Goal: Task Accomplishment & Management: Manage account settings

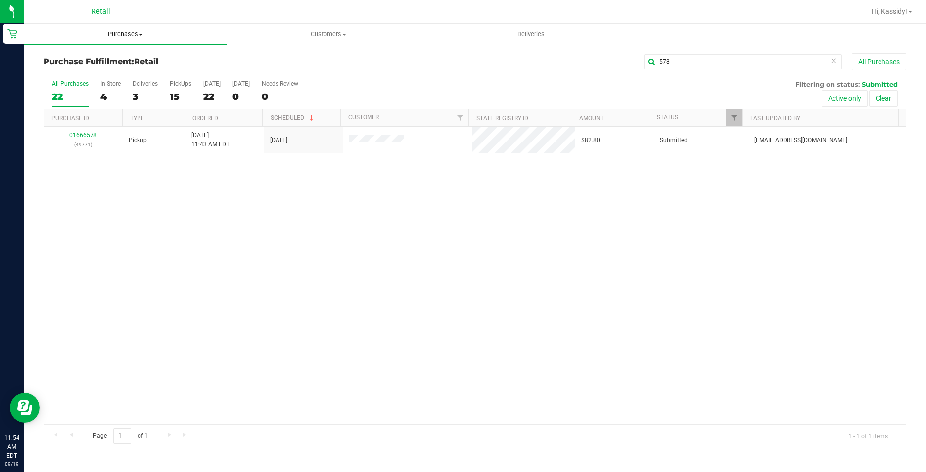
click at [118, 36] on span "Purchases" at bounding box center [125, 34] width 203 height 9
click at [71, 56] on span "Summary of purchases" at bounding box center [74, 59] width 101 height 8
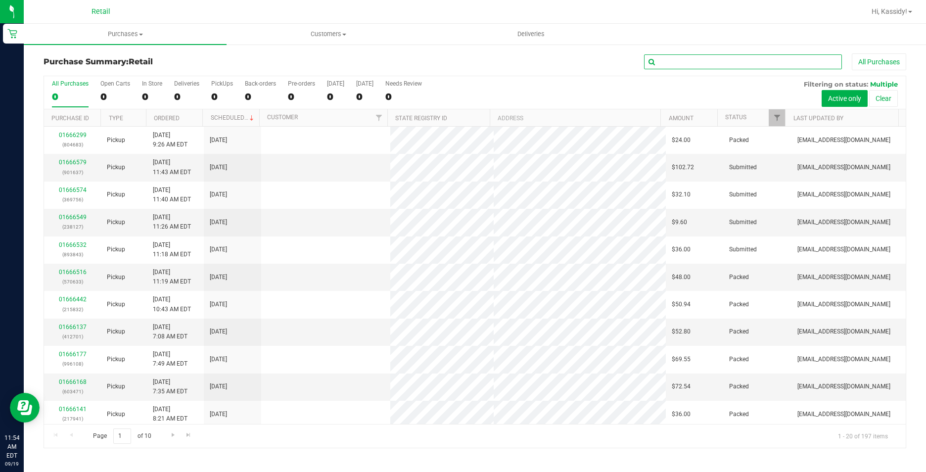
click at [690, 63] on input "text" at bounding box center [743, 61] width 198 height 15
click at [691, 68] on input "text" at bounding box center [743, 61] width 198 height 15
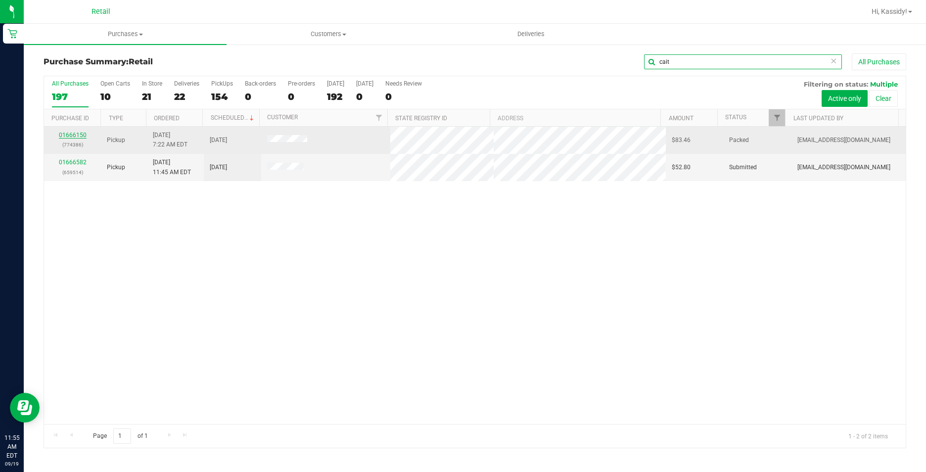
type input "cait"
click at [74, 137] on link "01666150" at bounding box center [73, 135] width 28 height 7
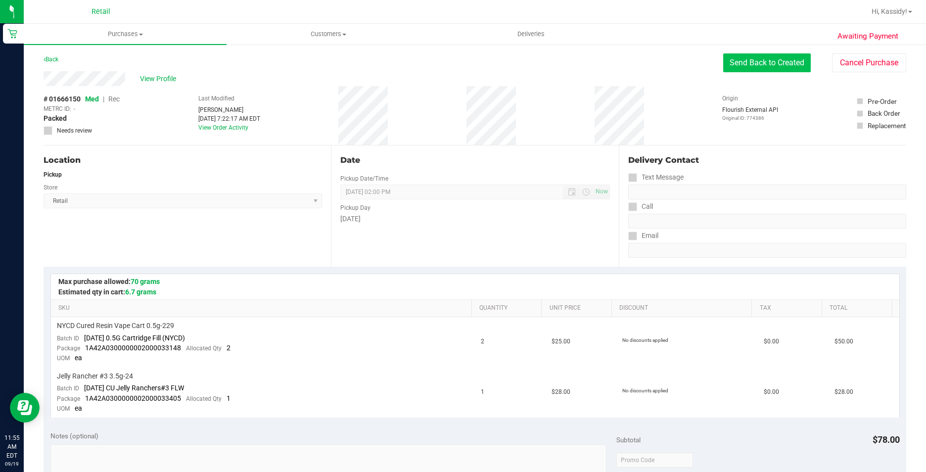
click at [744, 63] on button "Send Back to Created" at bounding box center [767, 62] width 88 height 19
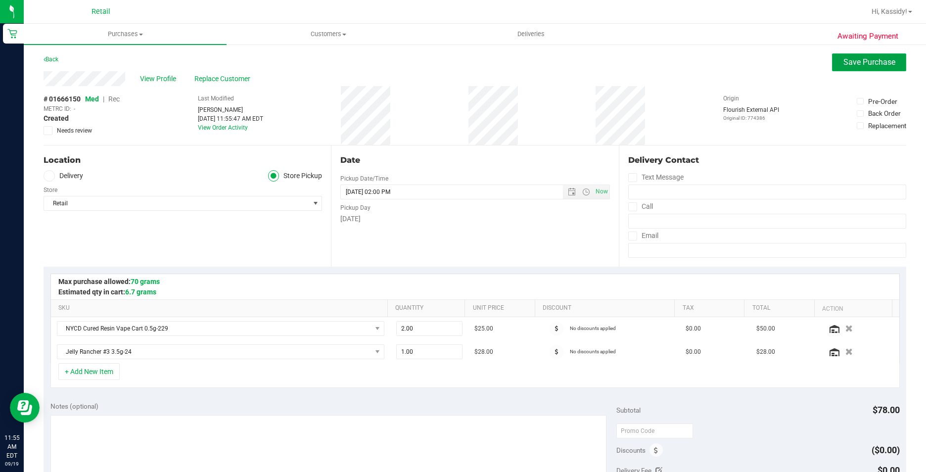
click at [854, 63] on span "Save Purchase" at bounding box center [869, 61] width 52 height 9
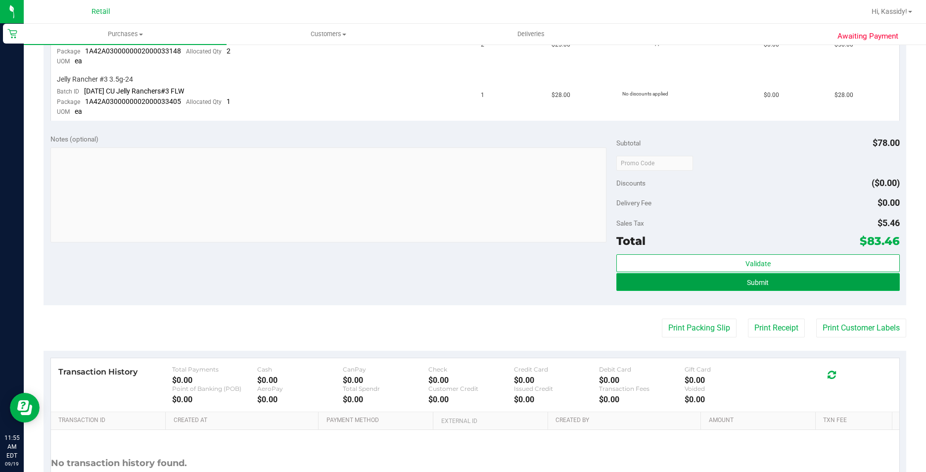
click at [807, 285] on button "Submit" at bounding box center [757, 282] width 283 height 18
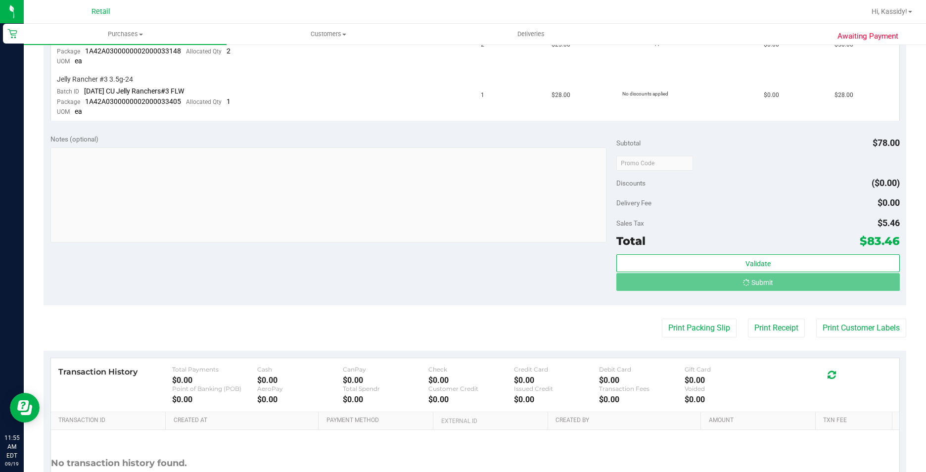
scroll to position [281, 0]
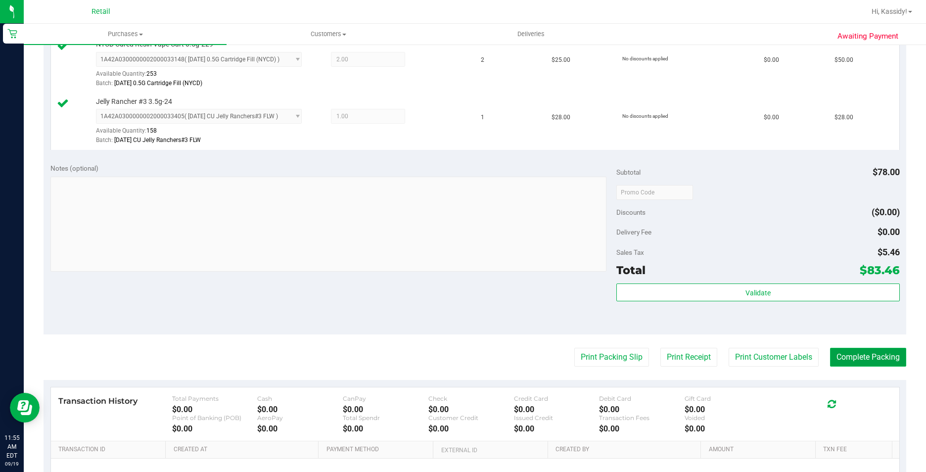
click at [841, 361] on button "Complete Packing" at bounding box center [868, 357] width 76 height 19
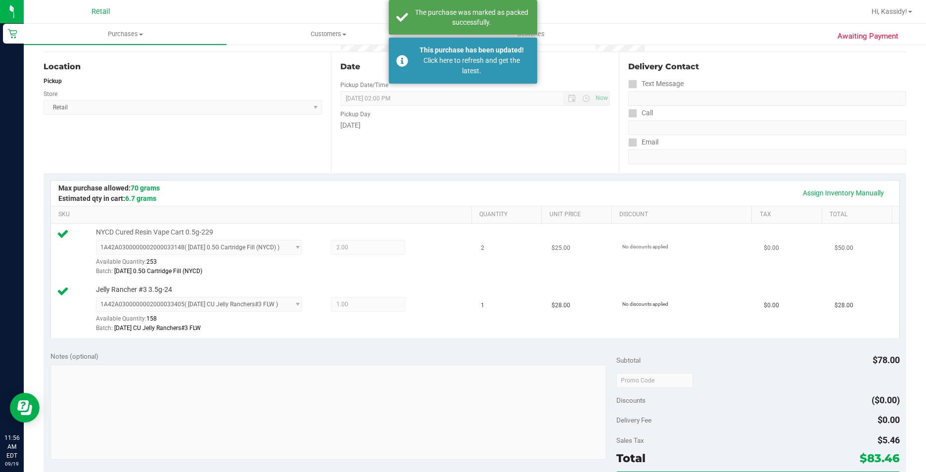
scroll to position [84, 0]
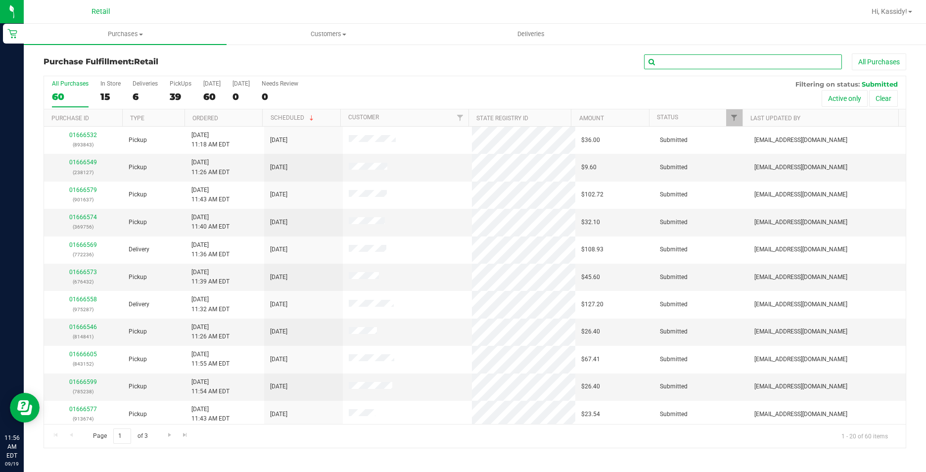
click at [723, 54] on input "text" at bounding box center [743, 61] width 198 height 15
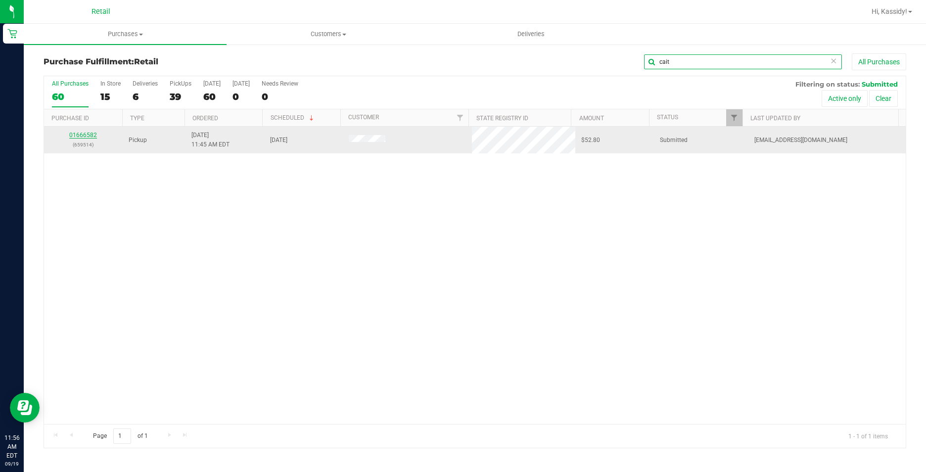
type input "cait"
click at [83, 134] on link "01666582" at bounding box center [83, 135] width 28 height 7
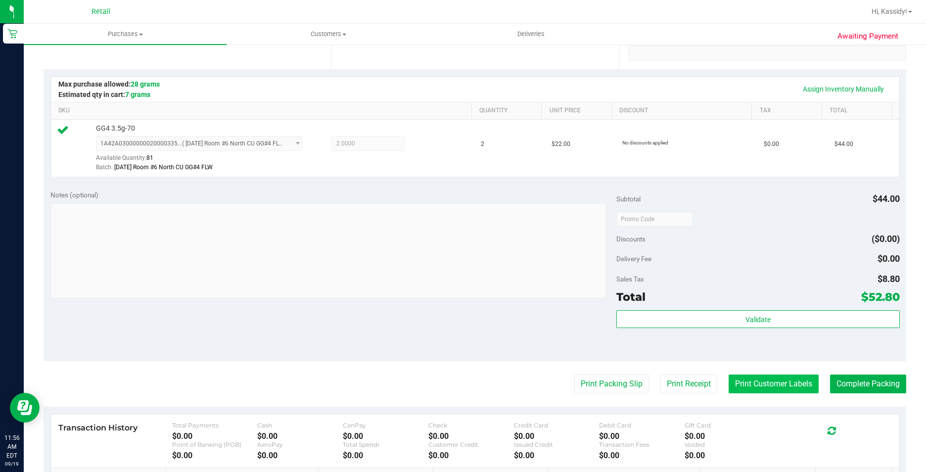
scroll to position [198, 0]
click at [883, 385] on button "Complete Packing" at bounding box center [868, 383] width 76 height 19
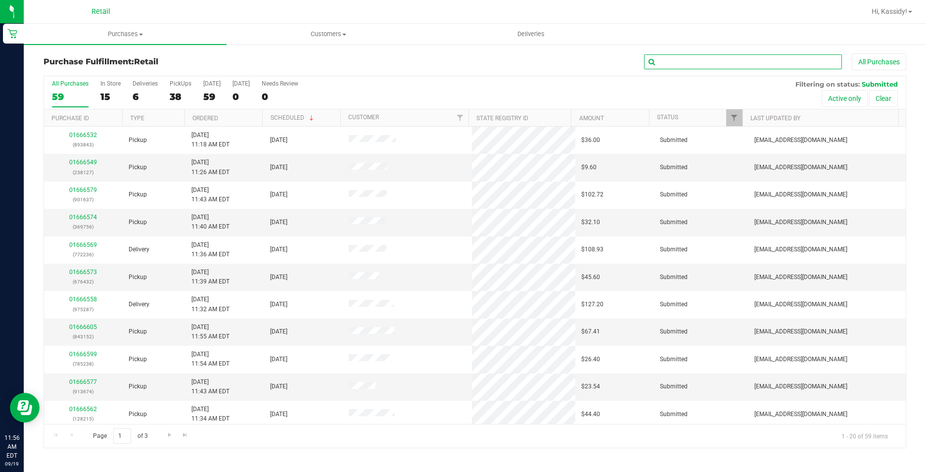
click at [718, 67] on input "text" at bounding box center [743, 61] width 198 height 15
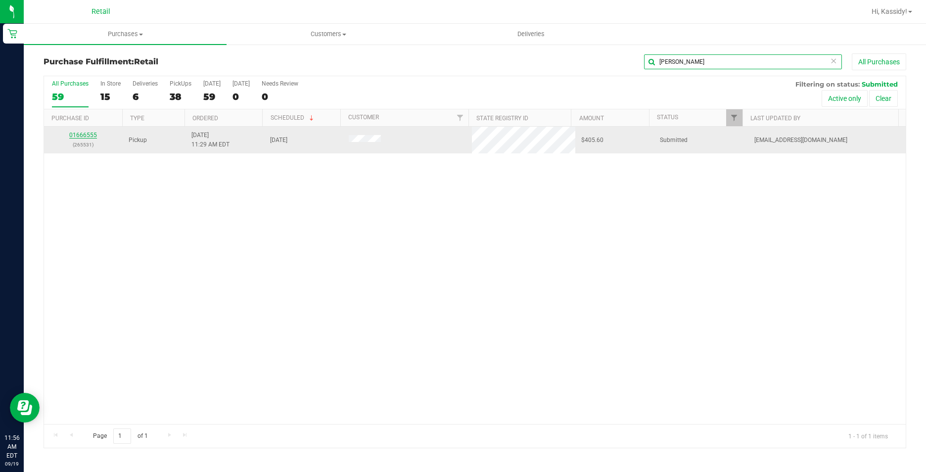
type input "[PERSON_NAME]"
click at [91, 137] on link "01666555" at bounding box center [83, 135] width 28 height 7
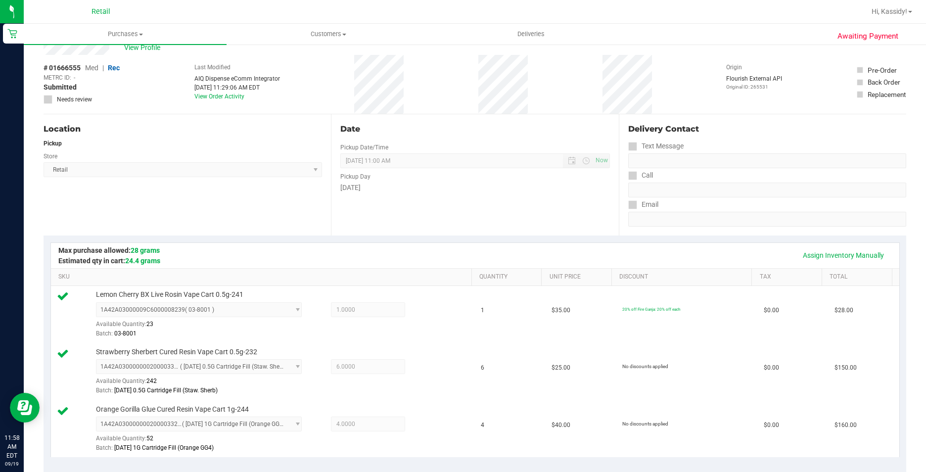
scroll to position [297, 0]
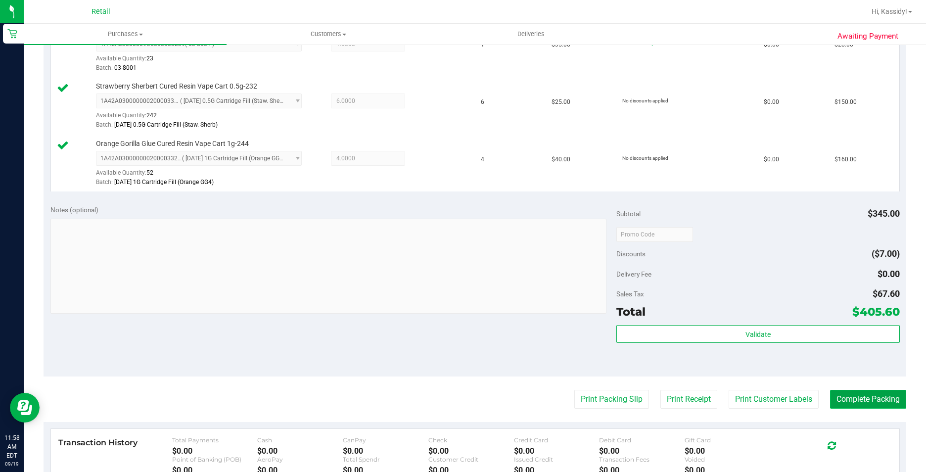
click at [862, 407] on button "Complete Packing" at bounding box center [868, 399] width 76 height 19
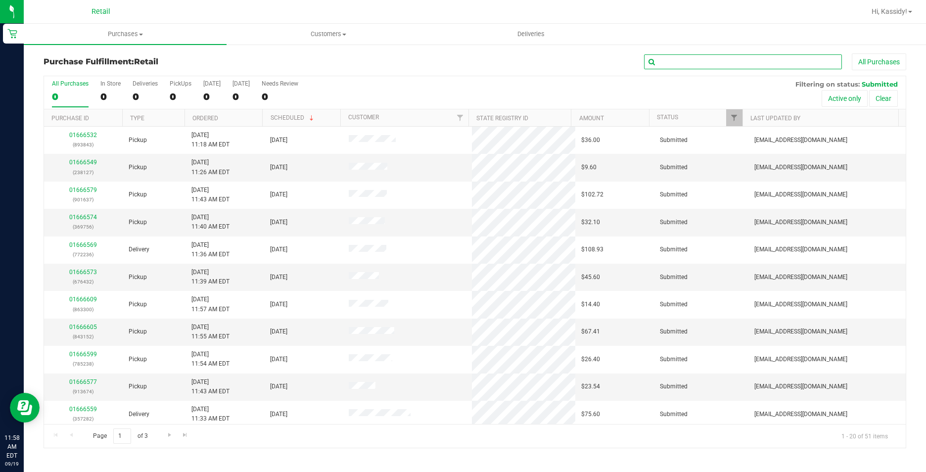
click at [670, 63] on input "text" at bounding box center [743, 61] width 198 height 15
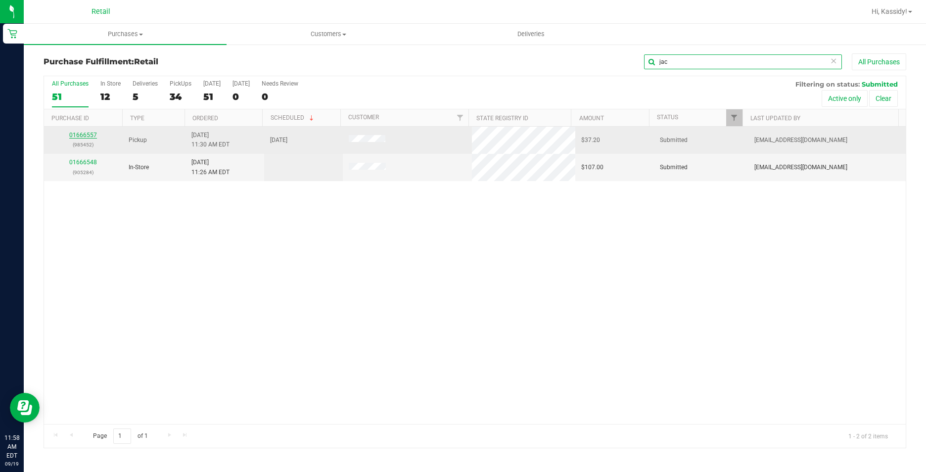
type input "jac"
click at [84, 137] on link "01666557" at bounding box center [83, 135] width 28 height 7
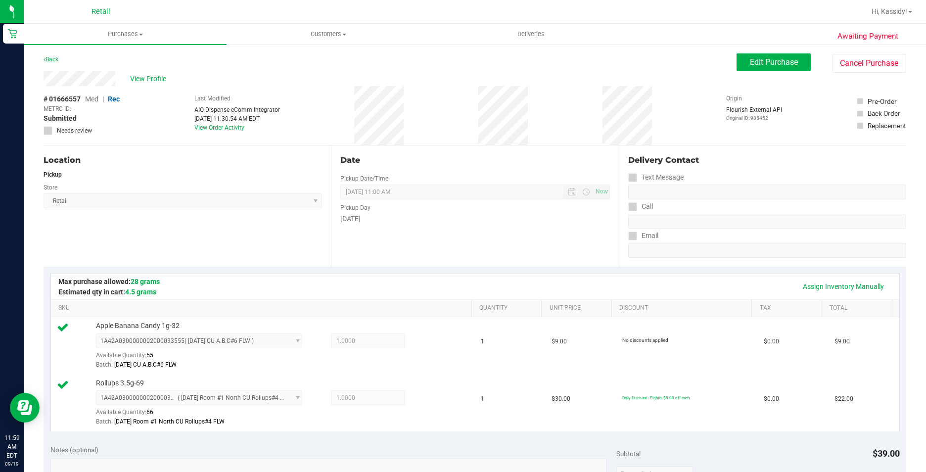
scroll to position [198, 0]
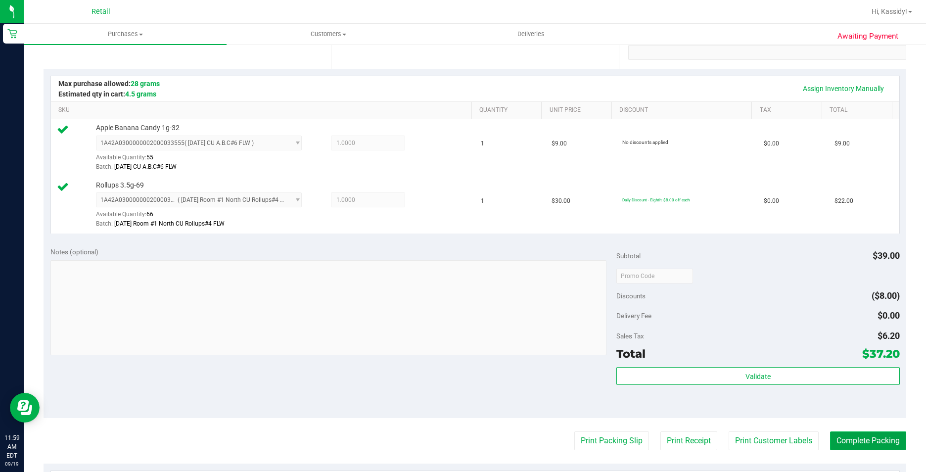
click at [853, 434] on button "Complete Packing" at bounding box center [868, 440] width 76 height 19
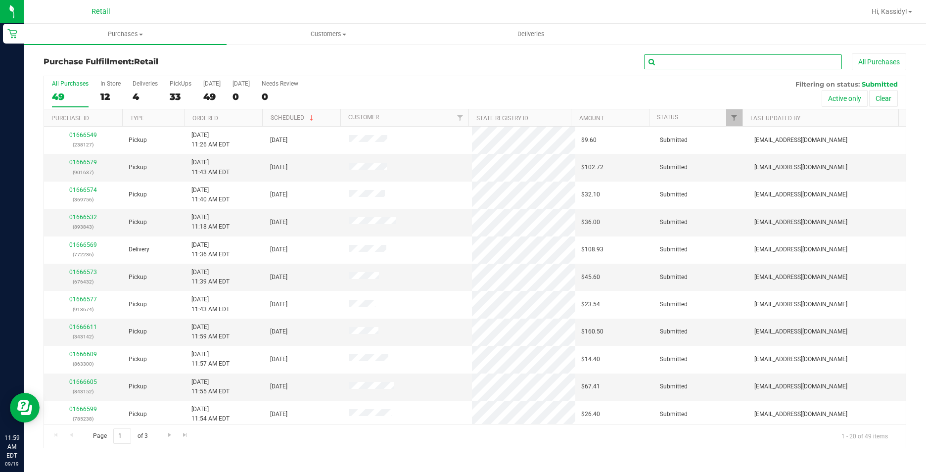
click at [691, 66] on input "text" at bounding box center [743, 61] width 198 height 15
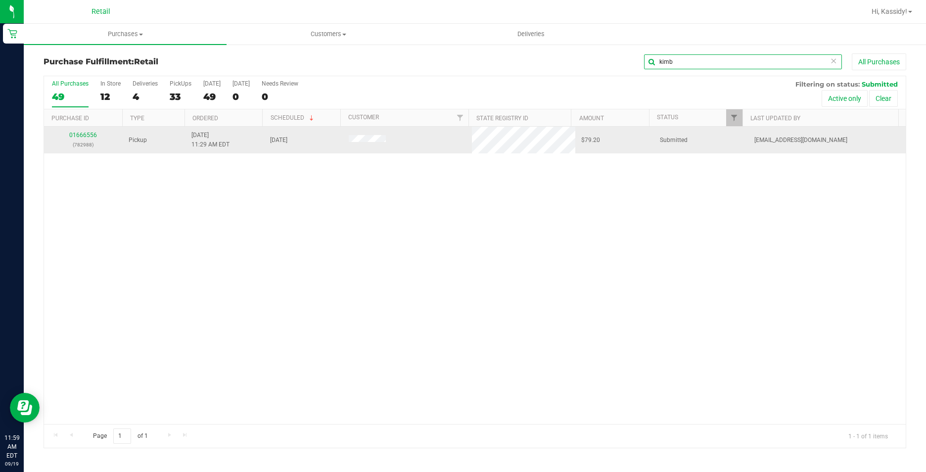
type input "kimb"
click at [73, 139] on div "01666556 (782988)" at bounding box center [83, 140] width 67 height 19
click at [81, 134] on link "01666556" at bounding box center [83, 135] width 28 height 7
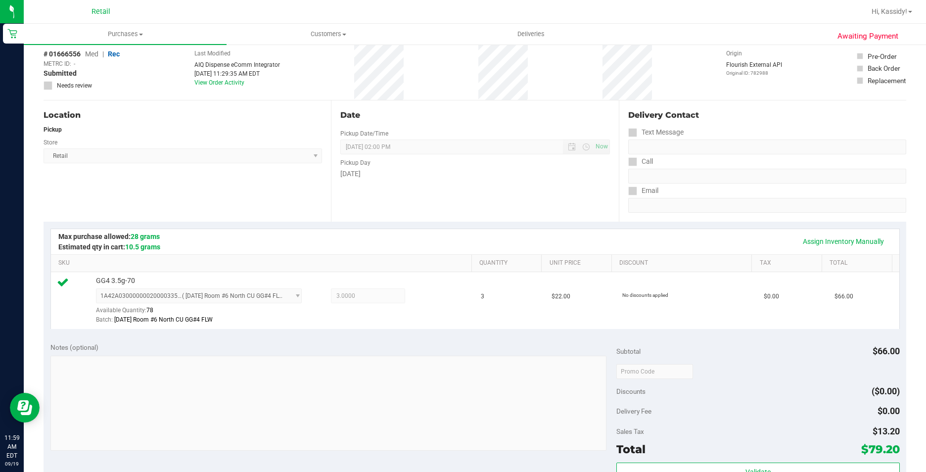
scroll to position [148, 0]
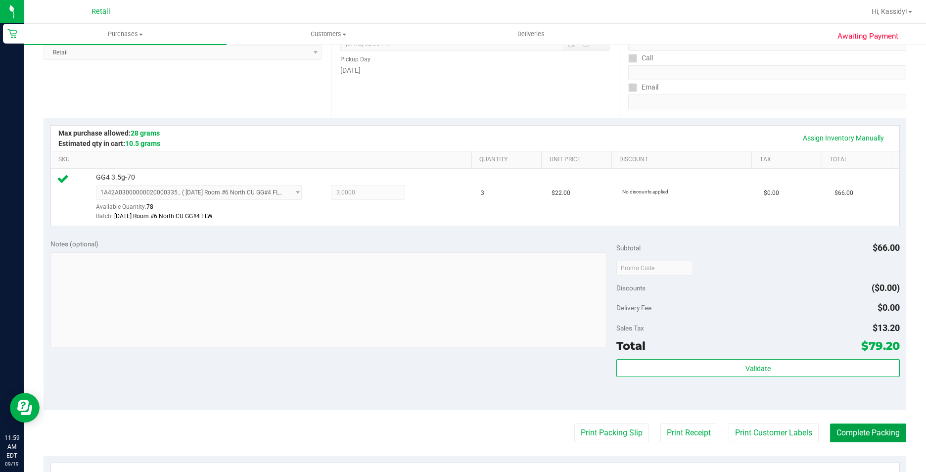
click at [841, 433] on button "Complete Packing" at bounding box center [868, 432] width 76 height 19
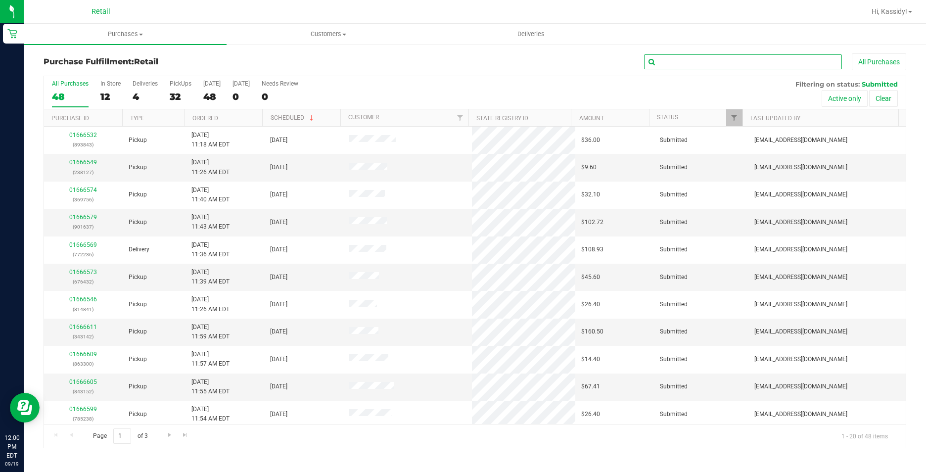
click at [673, 69] on input "text" at bounding box center [743, 61] width 198 height 15
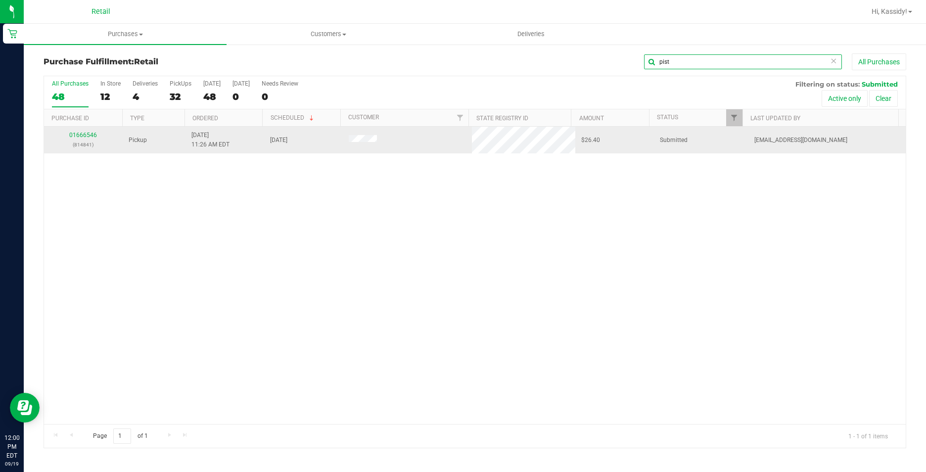
type input "pist"
click at [79, 139] on div "01666546 (814841)" at bounding box center [83, 140] width 67 height 19
click at [79, 137] on link "01666546" at bounding box center [83, 135] width 28 height 7
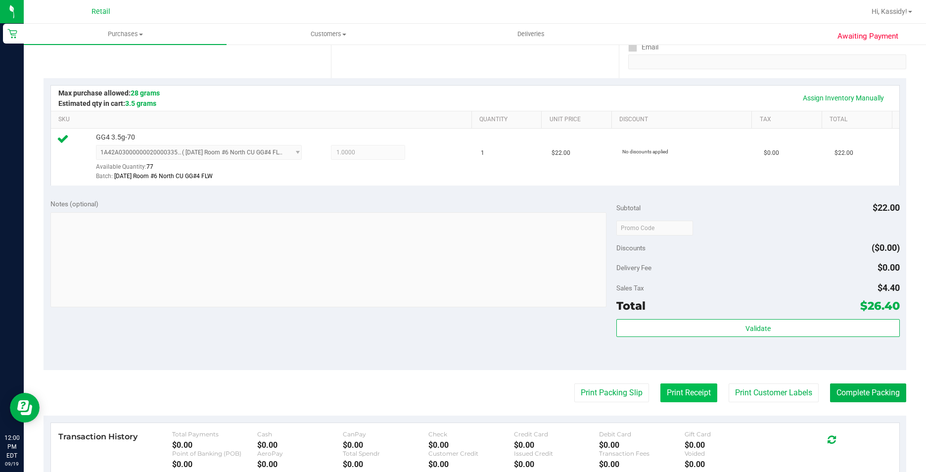
scroll to position [247, 0]
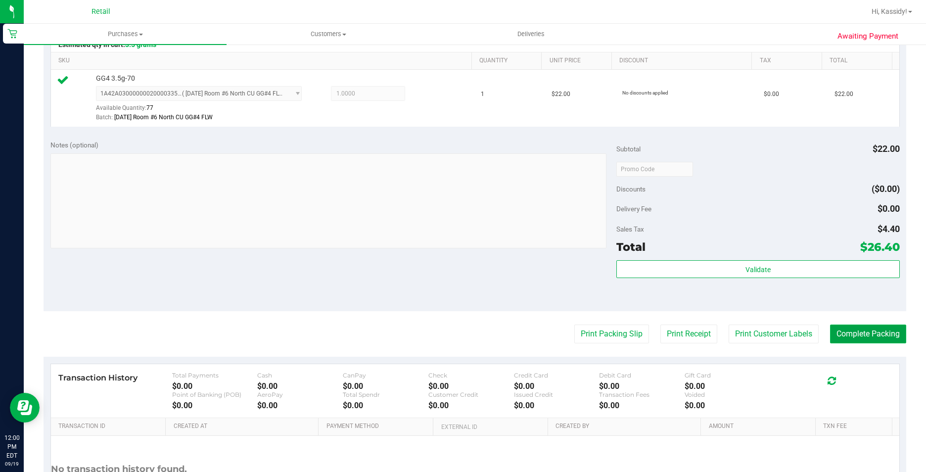
click at [839, 330] on button "Complete Packing" at bounding box center [868, 334] width 76 height 19
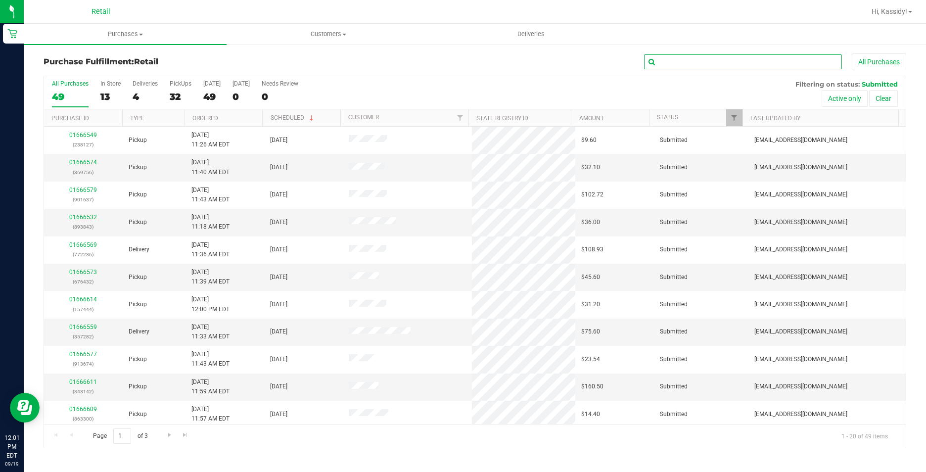
click at [674, 65] on input "text" at bounding box center [743, 61] width 198 height 15
click at [90, 166] on div "01666574 (369756)" at bounding box center [83, 167] width 67 height 19
click at [93, 164] on link "01666574" at bounding box center [83, 162] width 28 height 7
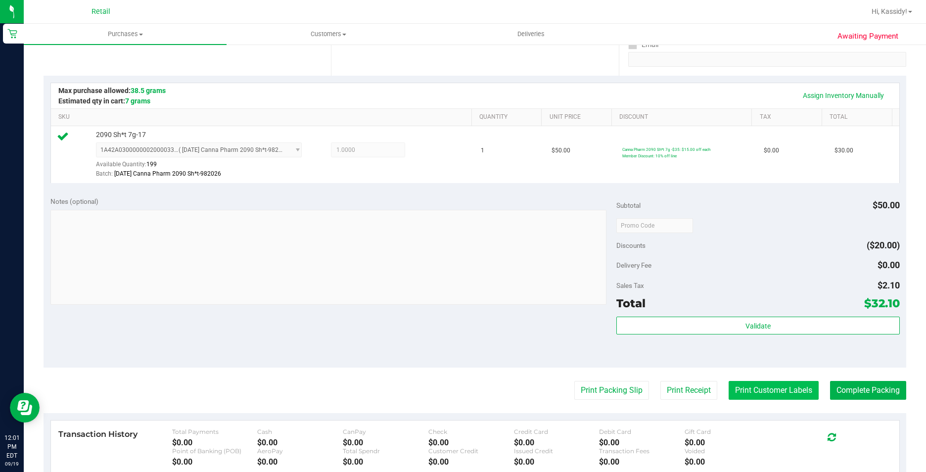
scroll to position [198, 0]
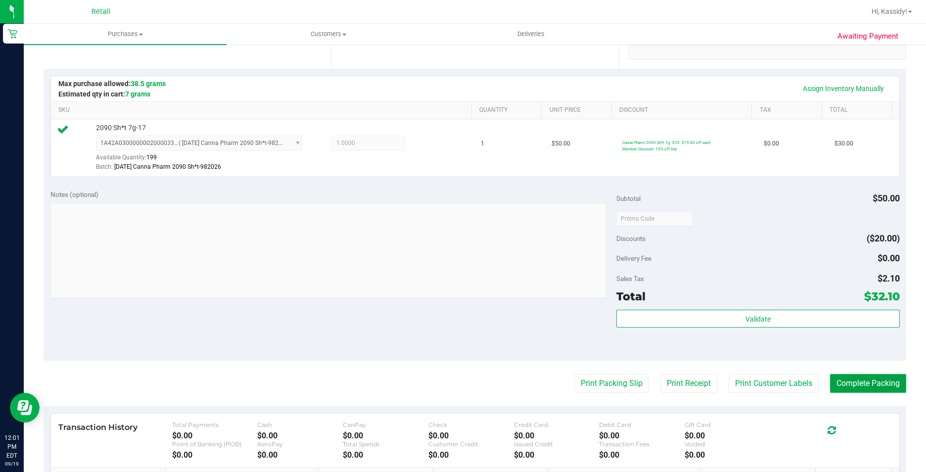
click at [860, 382] on button "Complete Packing" at bounding box center [868, 383] width 76 height 19
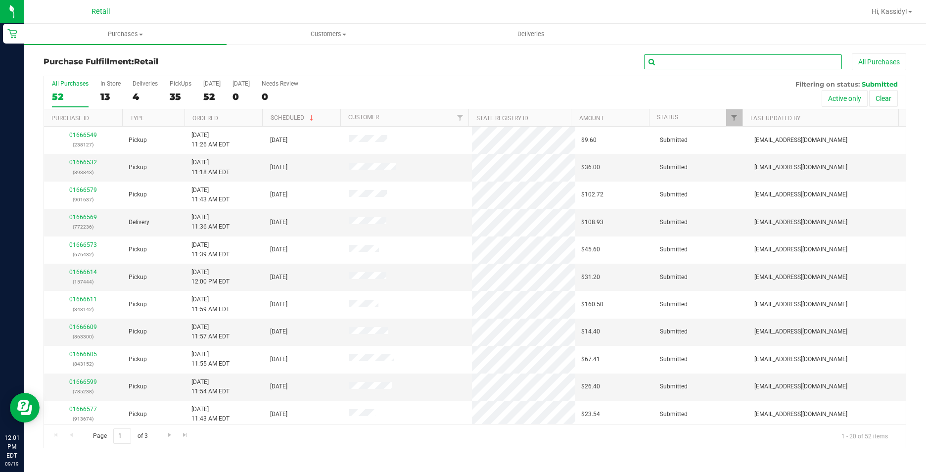
click at [685, 68] on input "text" at bounding box center [743, 61] width 198 height 15
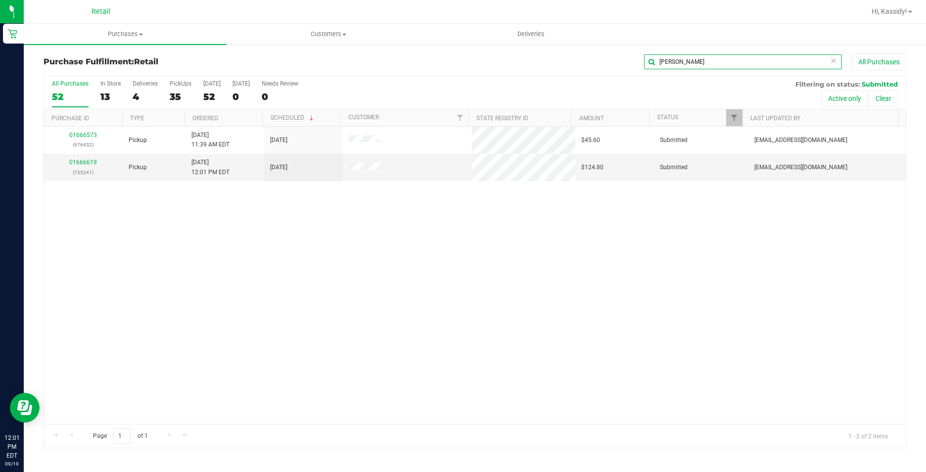
drag, startPoint x: 683, startPoint y: 62, endPoint x: 653, endPoint y: 72, distance: 31.3
click at [653, 72] on div "Purchase Fulfillment: Retail [PERSON_NAME] All Purchases" at bounding box center [475, 64] width 863 height 22
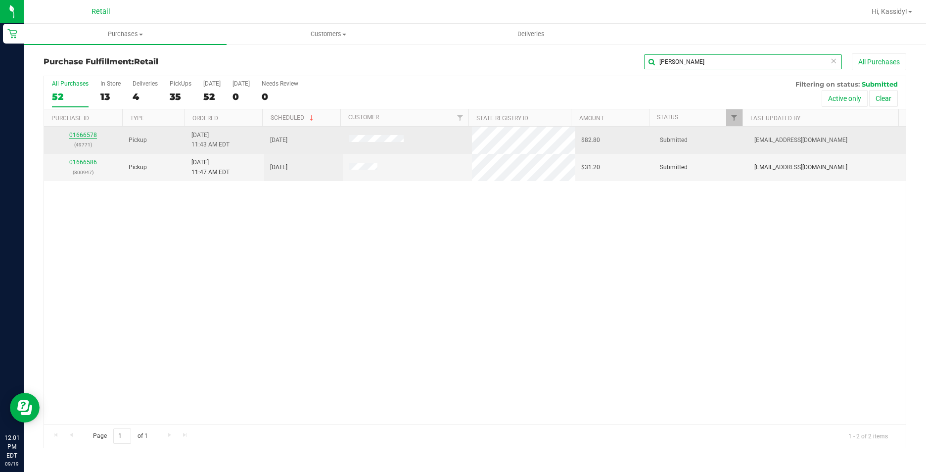
type input "[PERSON_NAME]"
click at [87, 133] on link "01666578" at bounding box center [83, 135] width 28 height 7
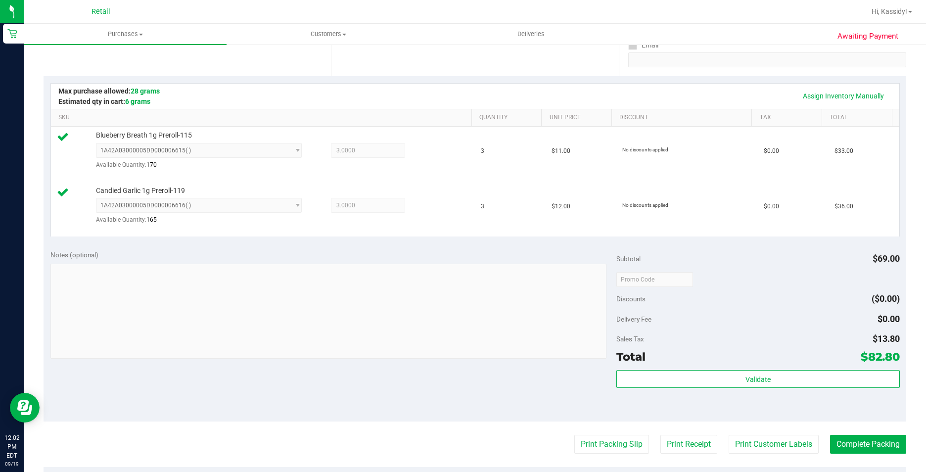
scroll to position [198, 0]
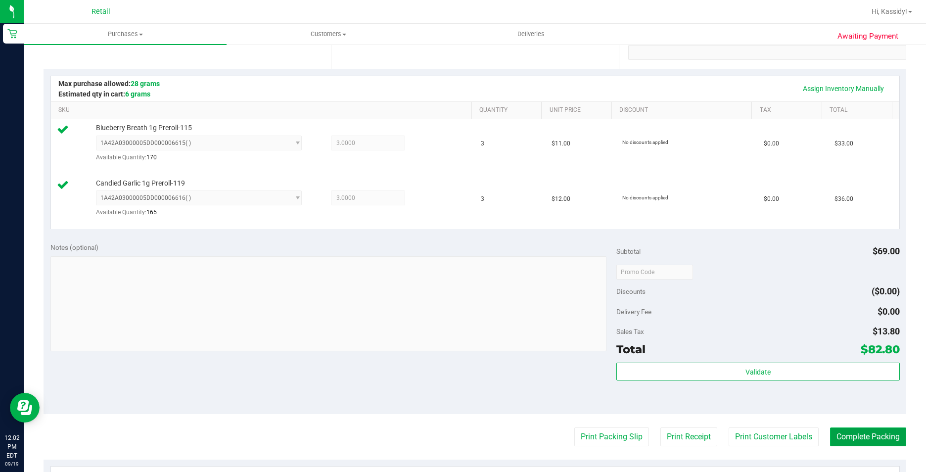
click at [842, 428] on button "Complete Packing" at bounding box center [868, 436] width 76 height 19
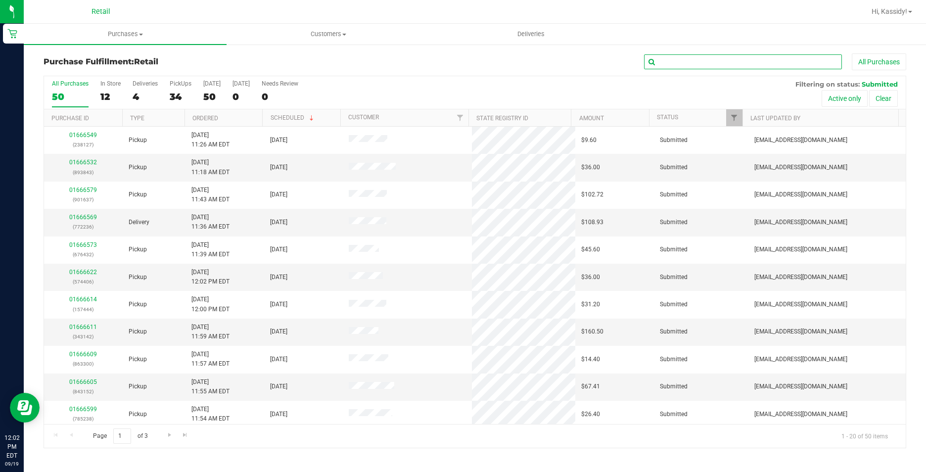
click at [685, 63] on input "text" at bounding box center [743, 61] width 198 height 15
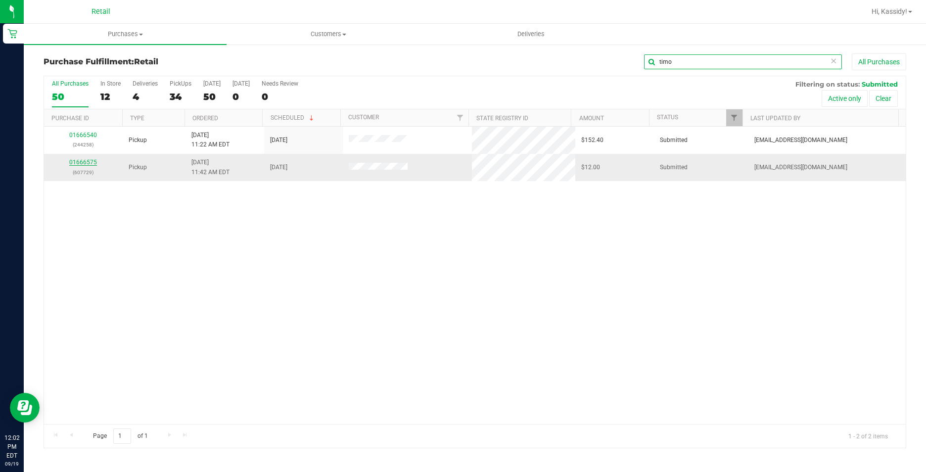
type input "timo"
click at [80, 164] on link "01666575" at bounding box center [83, 162] width 28 height 7
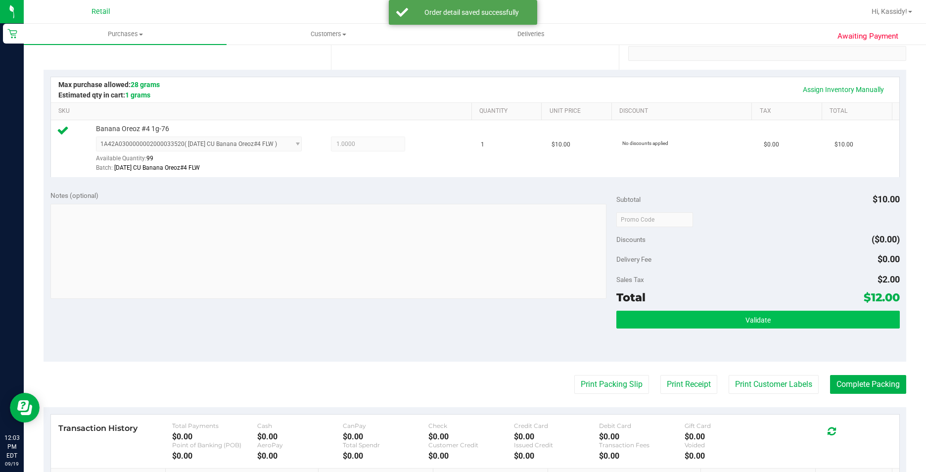
scroll to position [198, 0]
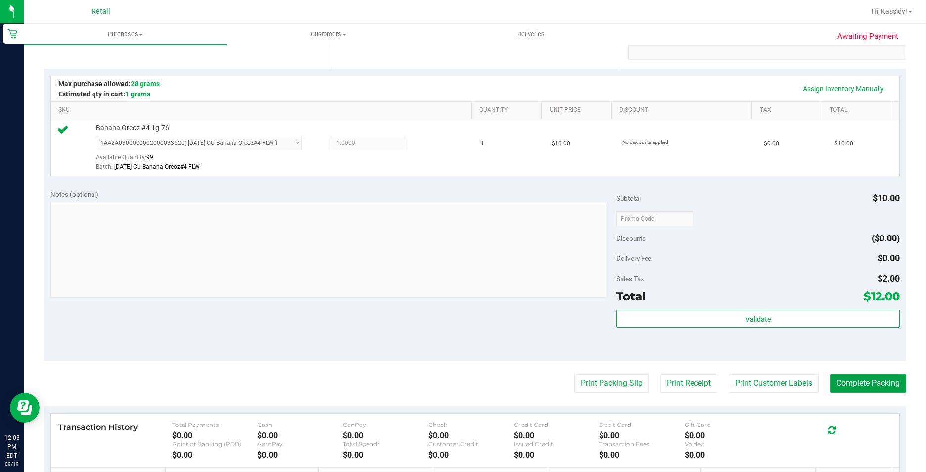
click at [836, 390] on button "Complete Packing" at bounding box center [868, 383] width 76 height 19
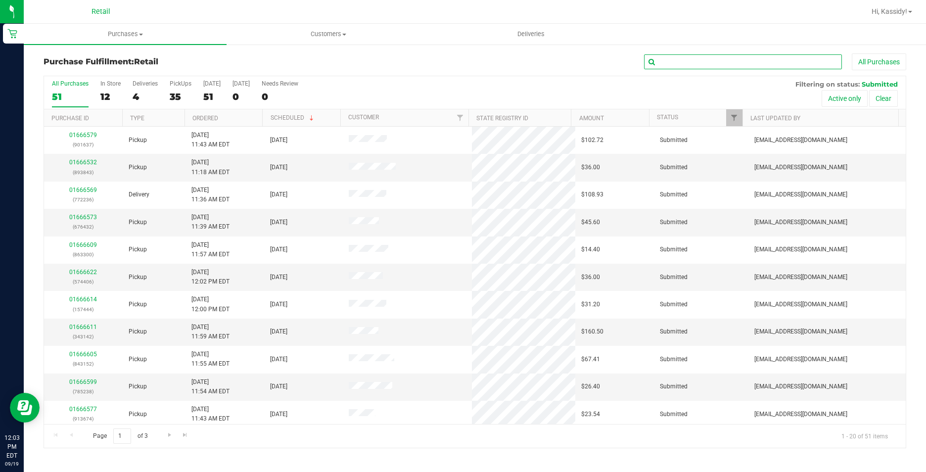
click at [703, 57] on input "text" at bounding box center [743, 61] width 198 height 15
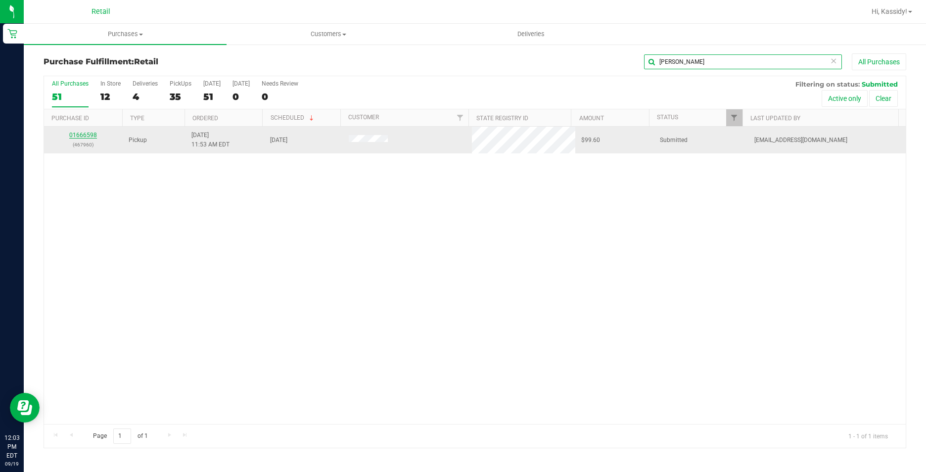
type input "[PERSON_NAME]"
click at [84, 137] on link "01666598" at bounding box center [83, 135] width 28 height 7
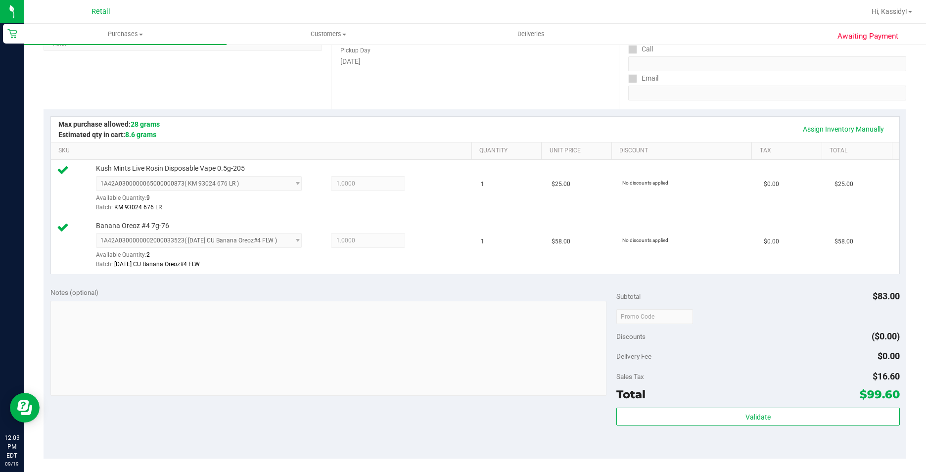
scroll to position [198, 0]
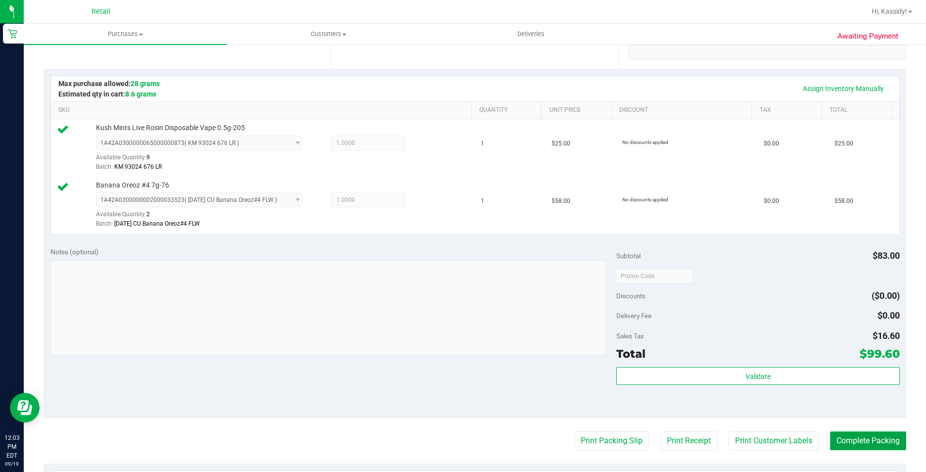
click at [887, 443] on button "Complete Packing" at bounding box center [868, 440] width 76 height 19
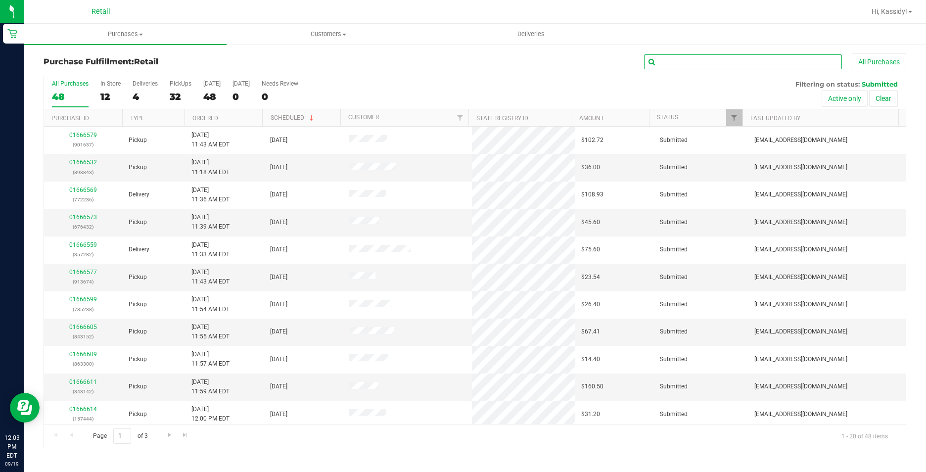
click at [694, 64] on input "text" at bounding box center [743, 61] width 198 height 15
click at [667, 62] on input "text" at bounding box center [743, 61] width 198 height 15
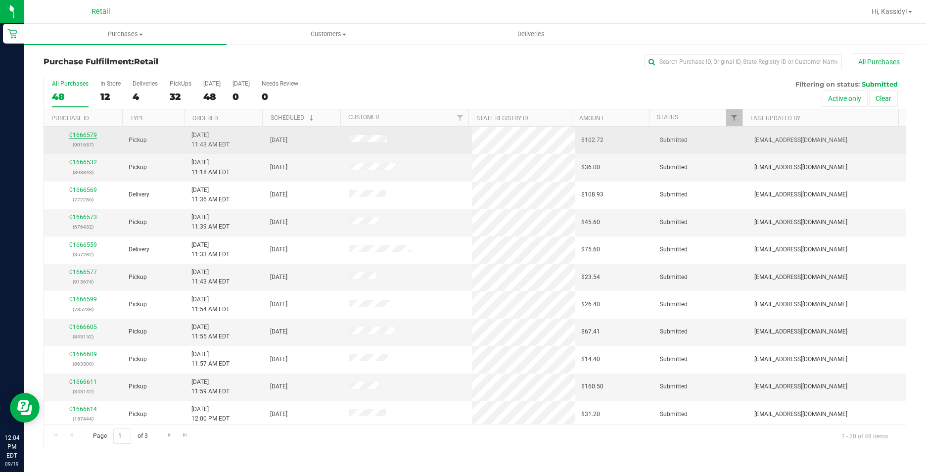
click at [76, 133] on link "01666579" at bounding box center [83, 135] width 28 height 7
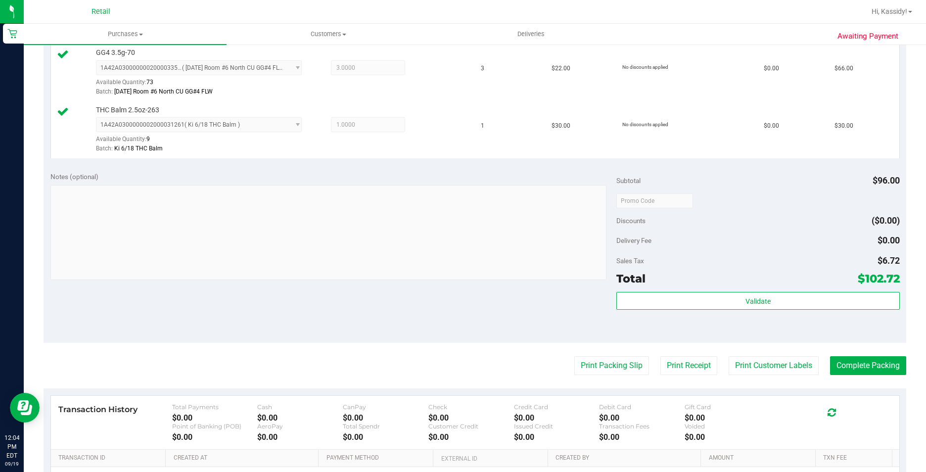
scroll to position [297, 0]
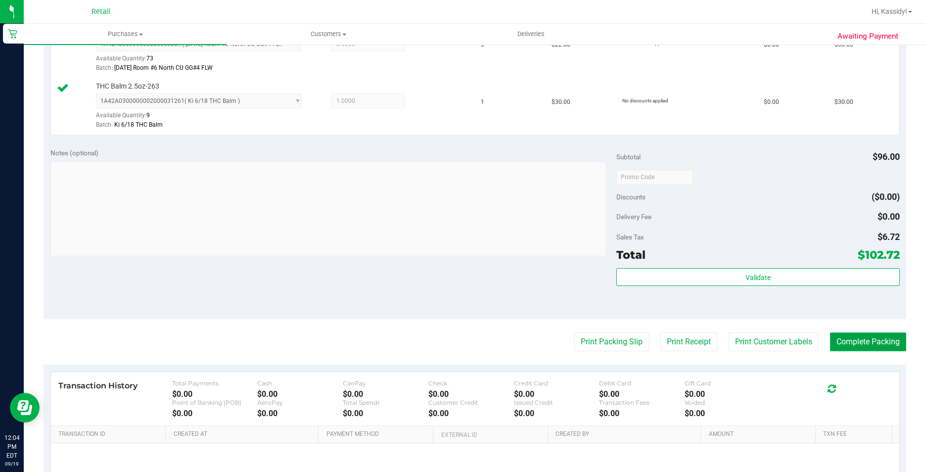
click at [830, 345] on button "Complete Packing" at bounding box center [868, 341] width 76 height 19
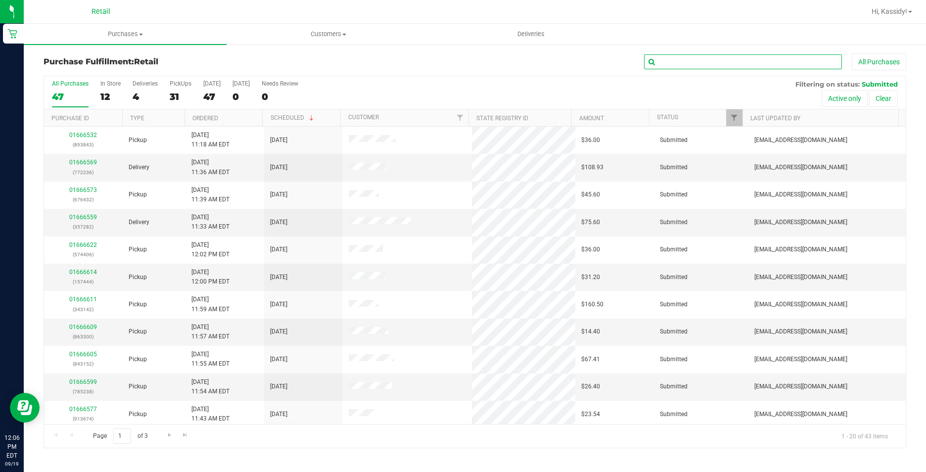
click at [679, 58] on input "text" at bounding box center [743, 61] width 198 height 15
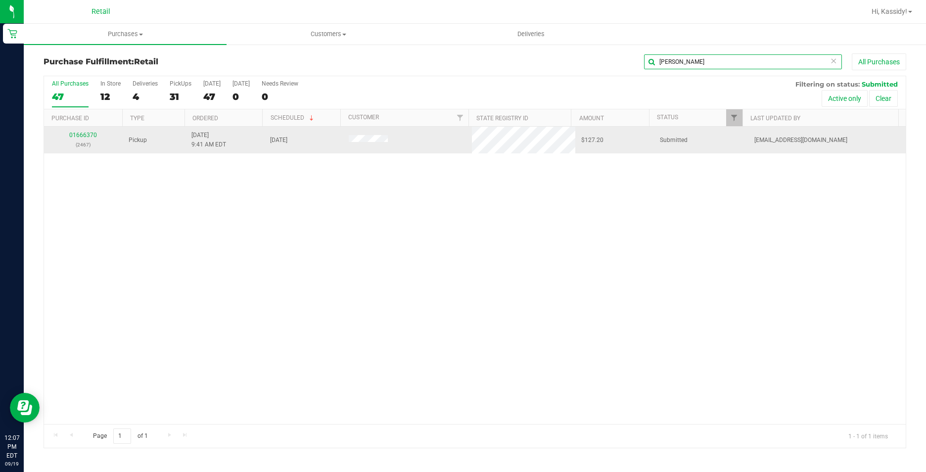
type input "[PERSON_NAME]"
click at [85, 141] on p "(2467)" at bounding box center [83, 144] width 67 height 9
click at [85, 137] on link "01666370" at bounding box center [83, 135] width 28 height 7
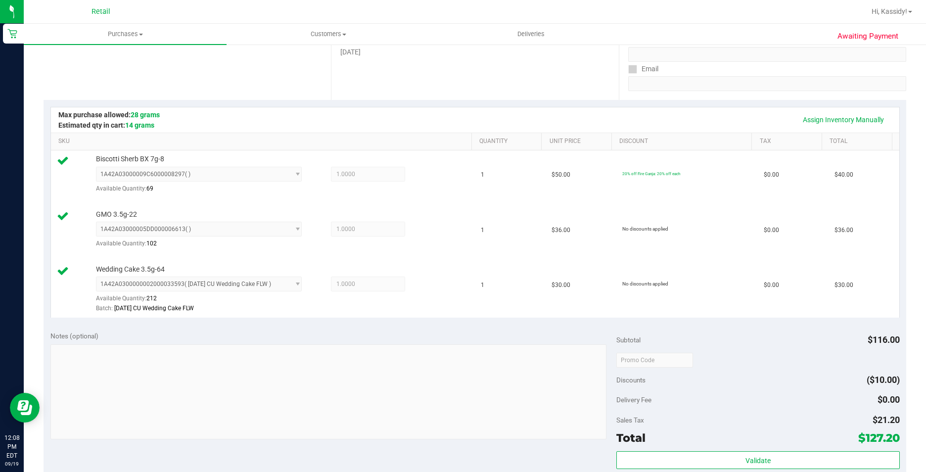
scroll to position [297, 0]
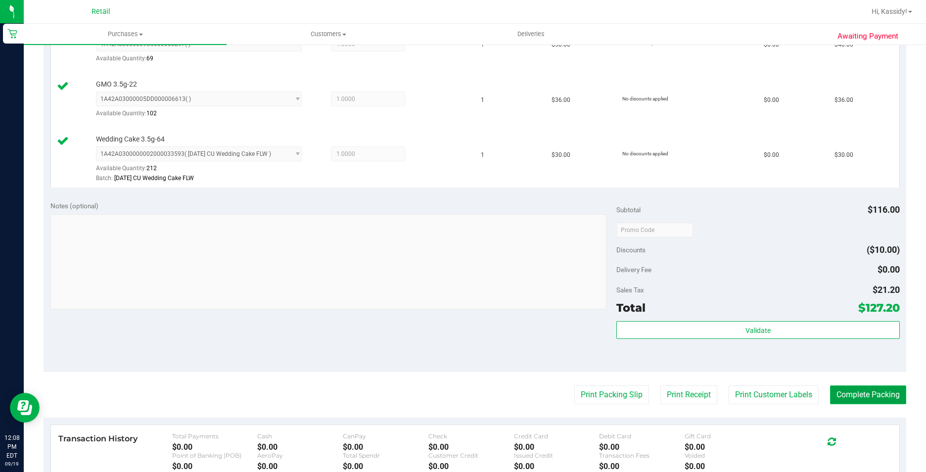
click at [837, 393] on button "Complete Packing" at bounding box center [868, 394] width 76 height 19
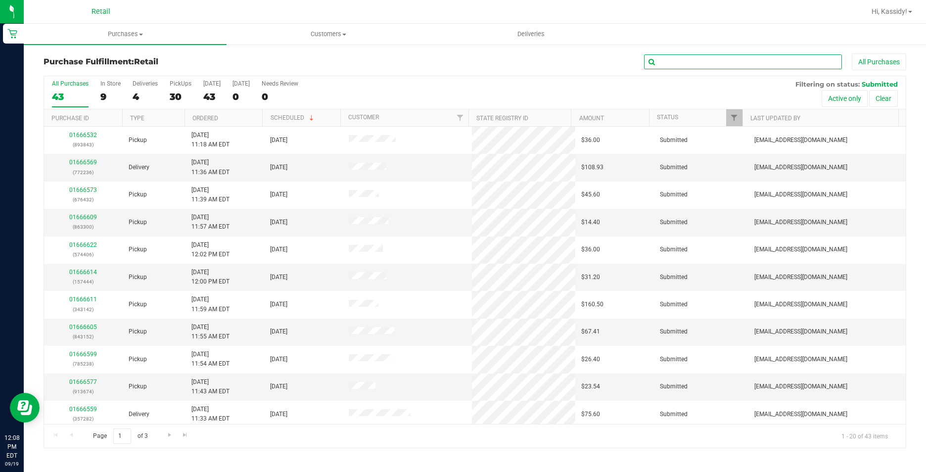
click at [676, 60] on input "text" at bounding box center [743, 61] width 198 height 15
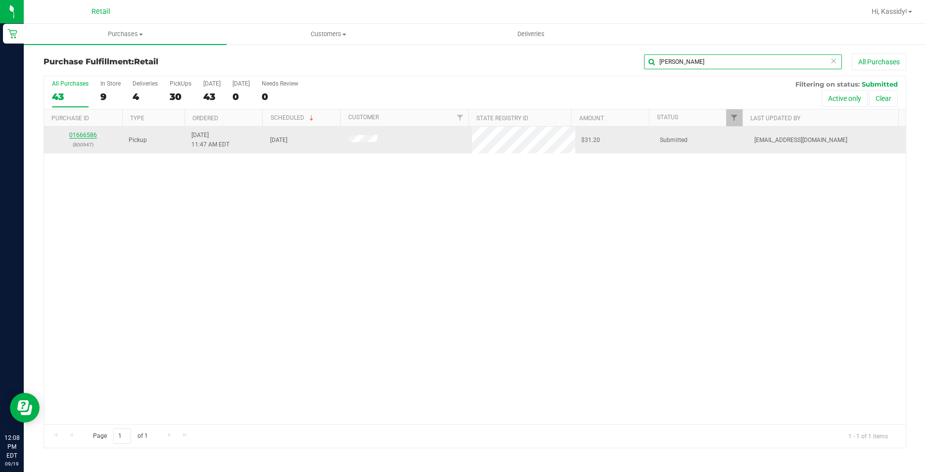
type input "[PERSON_NAME]"
click at [86, 135] on link "01666586" at bounding box center [83, 135] width 28 height 7
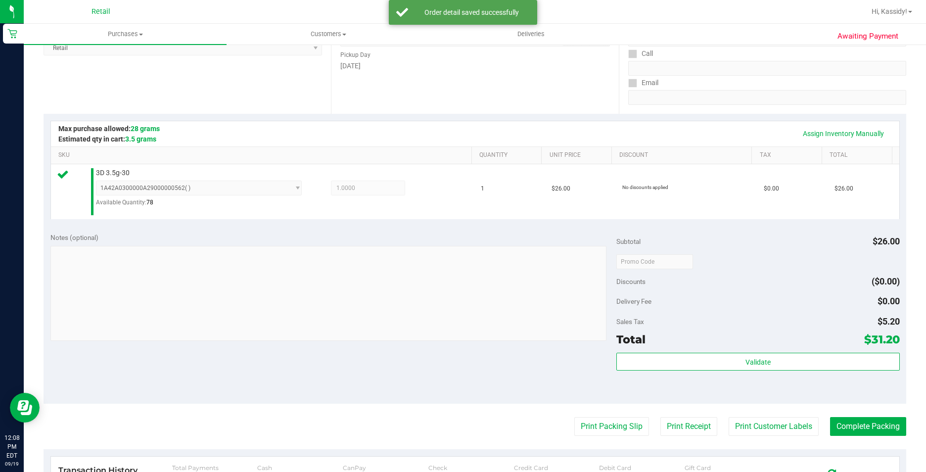
scroll to position [198, 0]
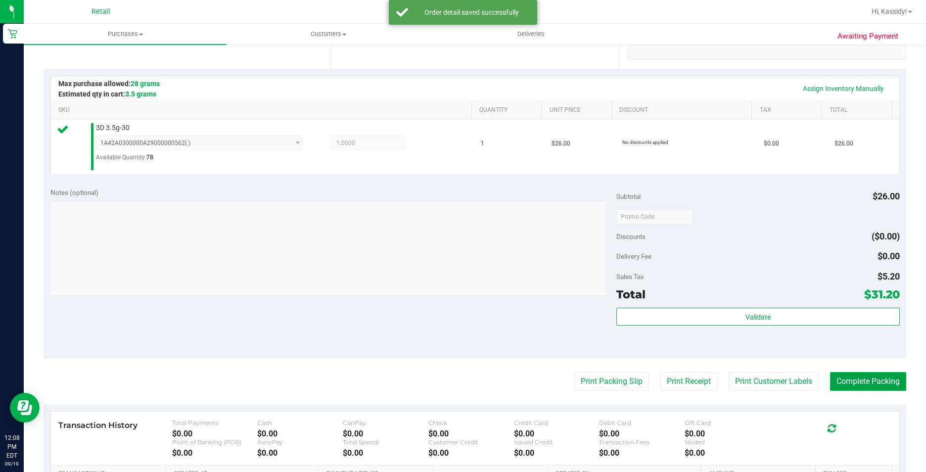
click at [834, 378] on button "Complete Packing" at bounding box center [868, 381] width 76 height 19
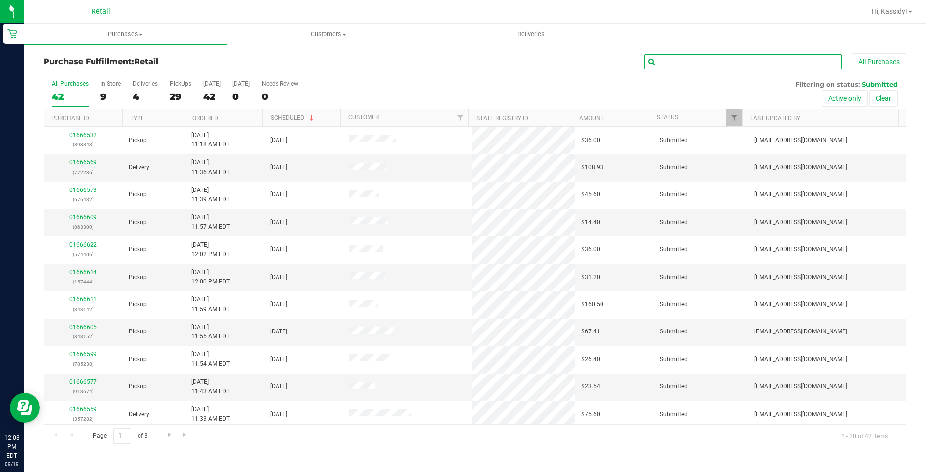
click at [725, 62] on input "text" at bounding box center [743, 61] width 198 height 15
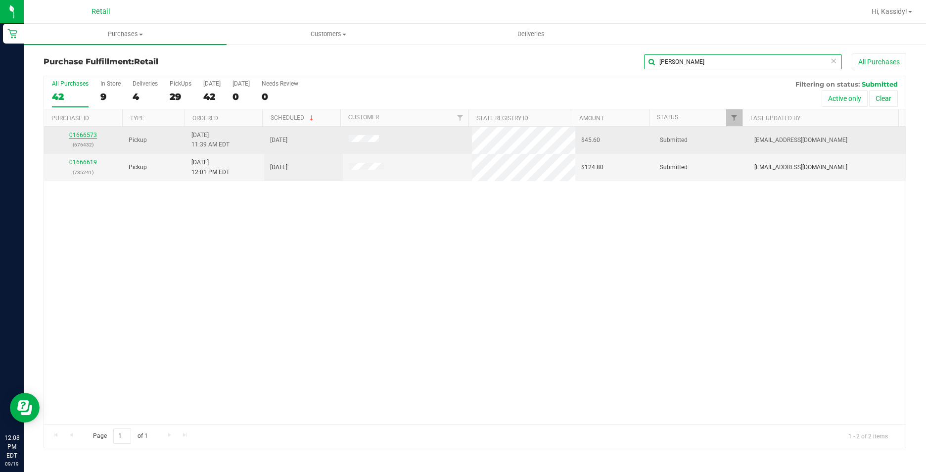
type input "[PERSON_NAME]"
click at [96, 137] on link "01666573" at bounding box center [83, 135] width 28 height 7
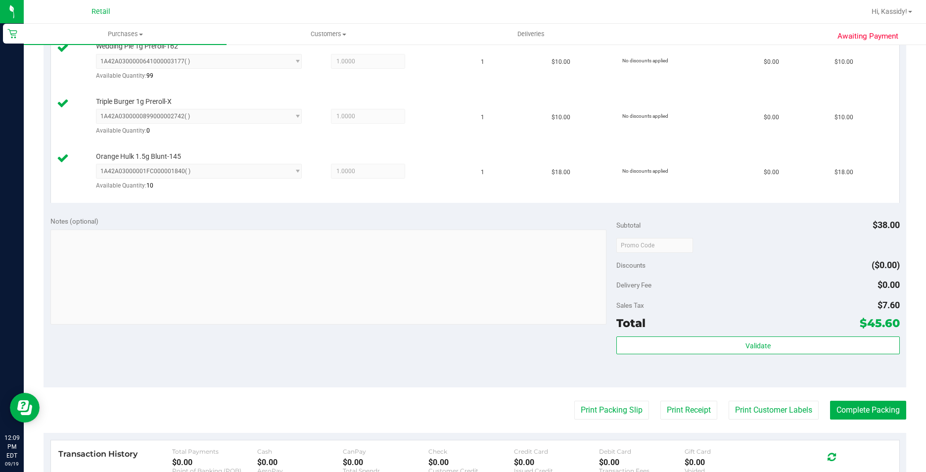
scroll to position [297, 0]
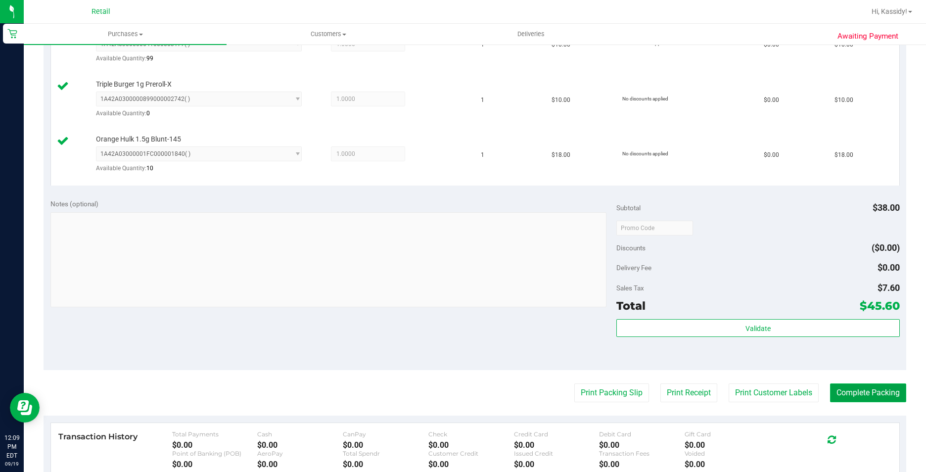
click at [864, 394] on button "Complete Packing" at bounding box center [868, 392] width 76 height 19
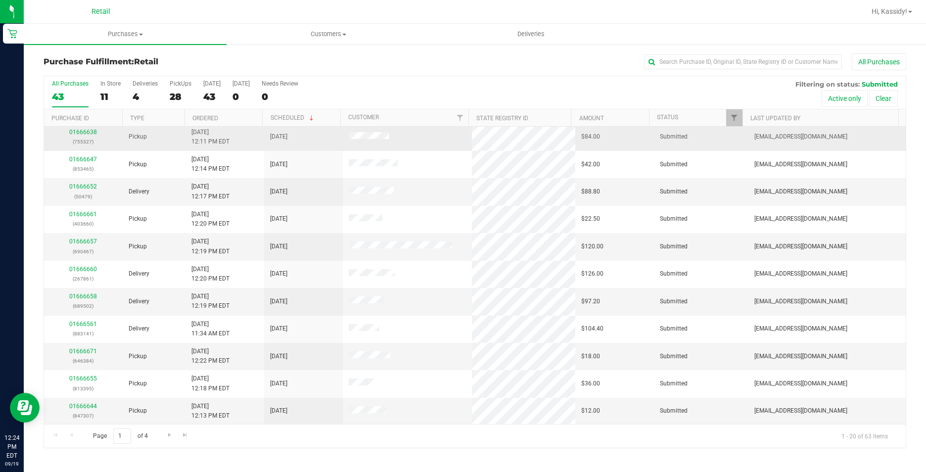
scroll to position [250, 0]
click at [668, 63] on input "text" at bounding box center [743, 61] width 198 height 15
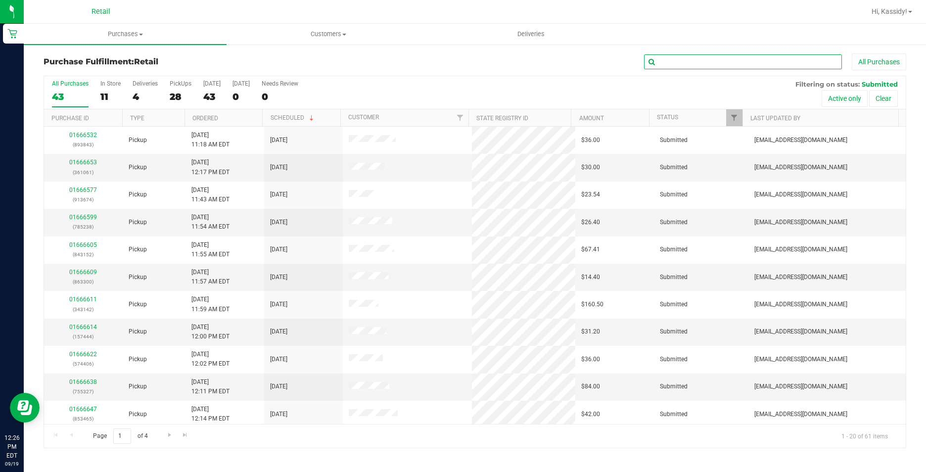
click at [699, 61] on input "text" at bounding box center [743, 61] width 198 height 15
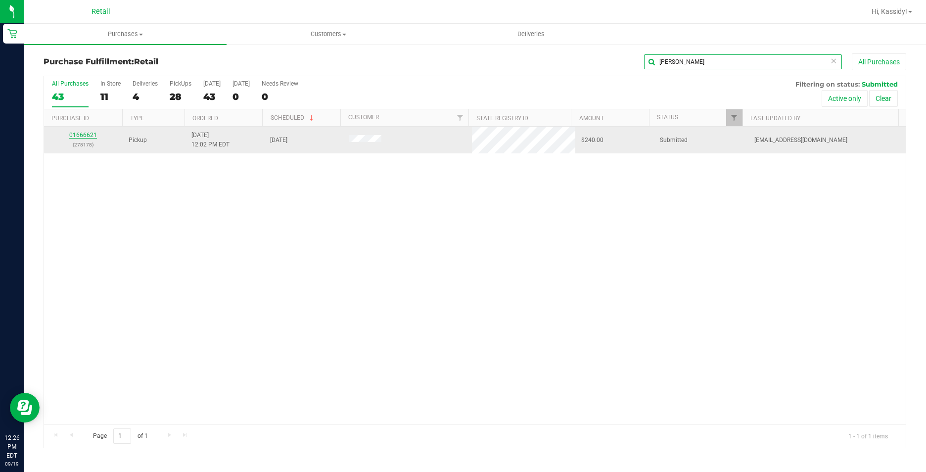
type input "[PERSON_NAME]"
click at [93, 135] on link "01666621" at bounding box center [83, 135] width 28 height 7
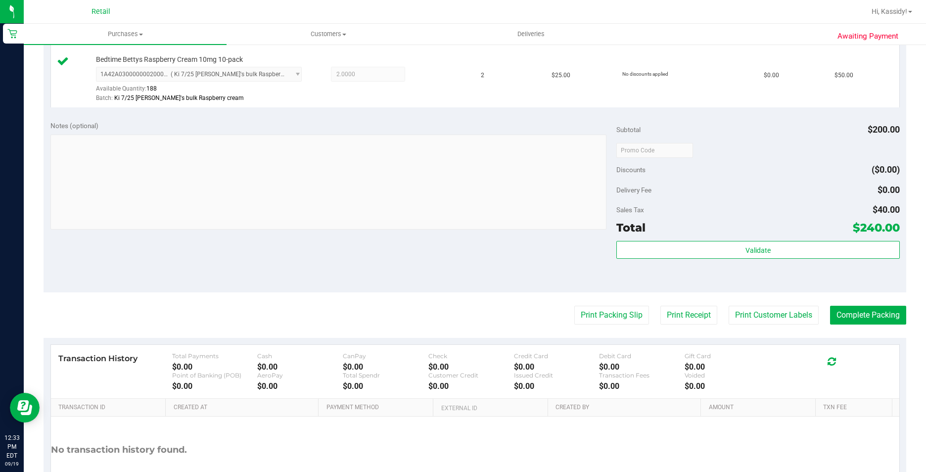
scroll to position [396, 0]
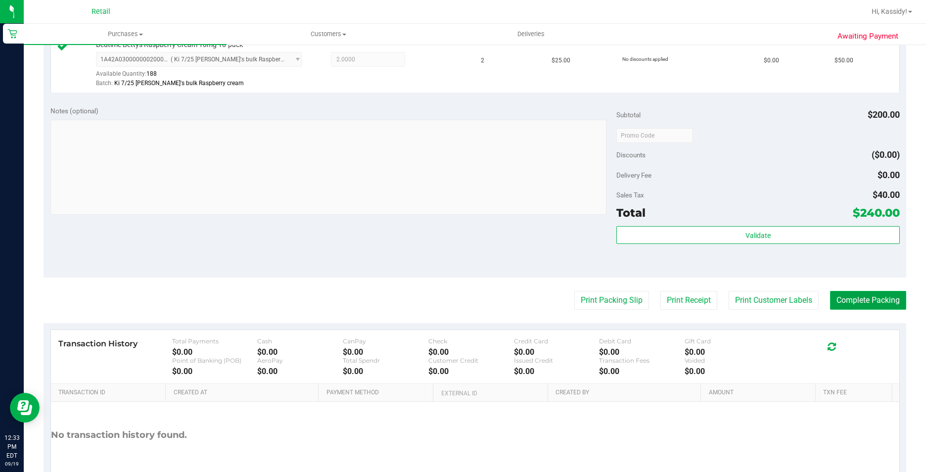
click at [874, 304] on button "Complete Packing" at bounding box center [868, 300] width 76 height 19
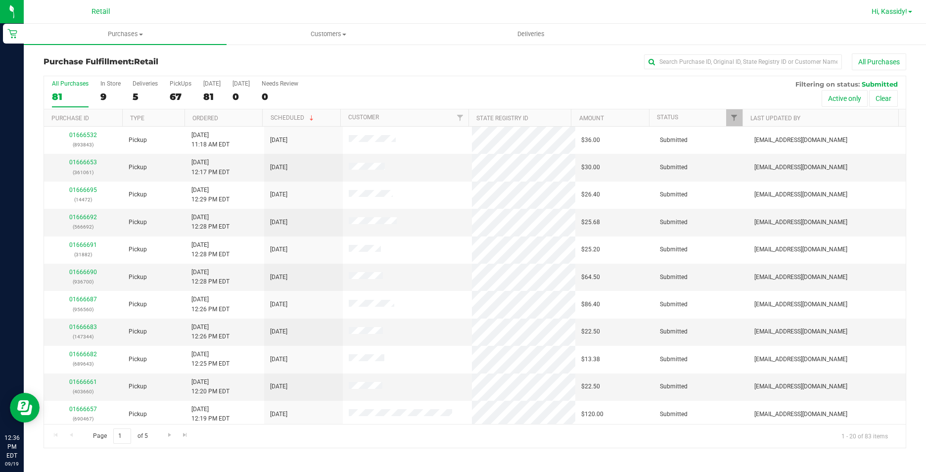
click at [868, 8] on link "Hi, Kassidy!" at bounding box center [892, 11] width 48 height 10
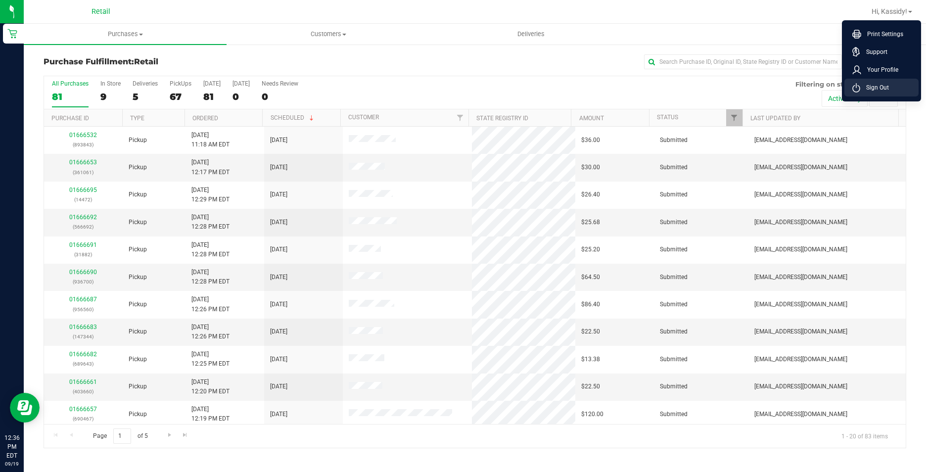
click at [866, 82] on li "Sign Out" at bounding box center [881, 88] width 74 height 18
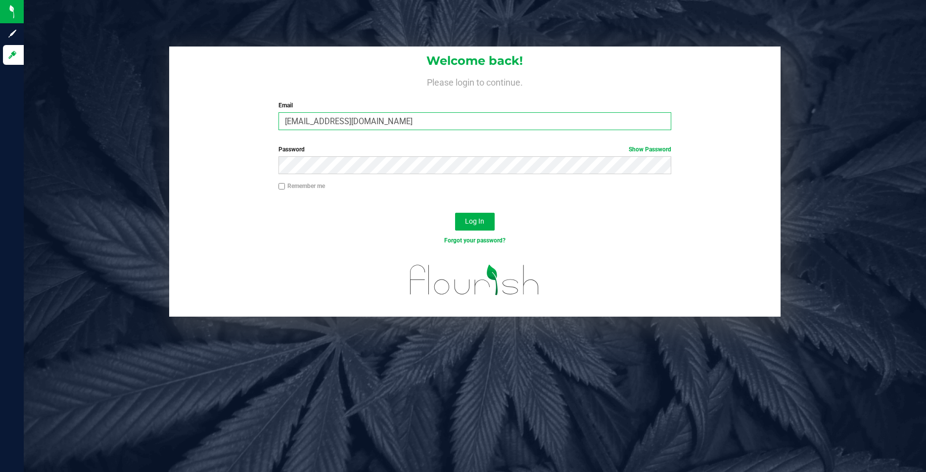
click at [438, 114] on input "[EMAIL_ADDRESS][DOMAIN_NAME]" at bounding box center [474, 121] width 393 height 18
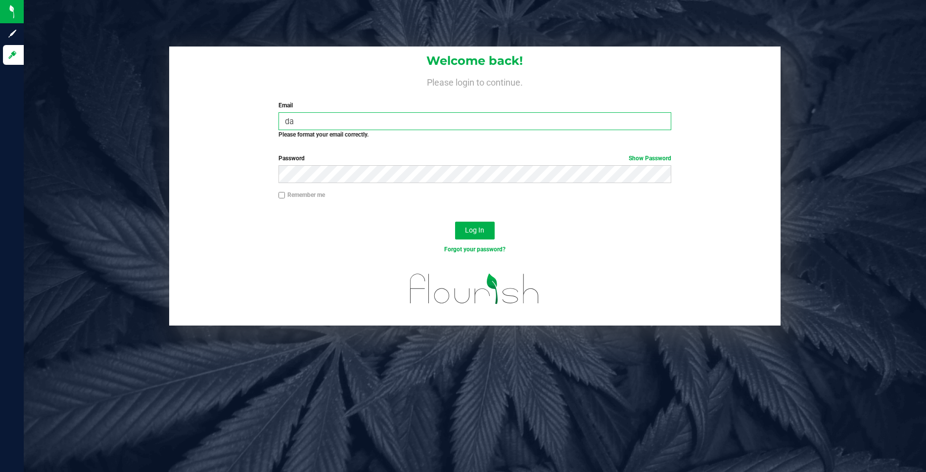
type input "[EMAIL_ADDRESS][DOMAIN_NAME]"
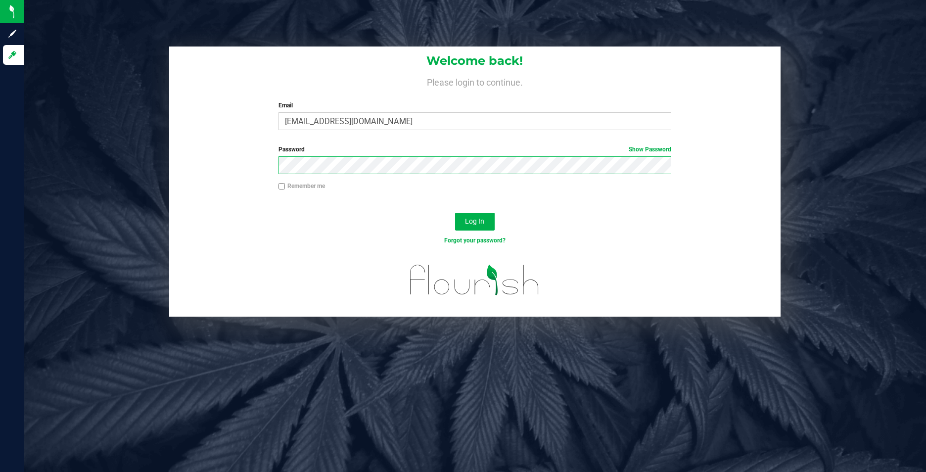
click at [455, 213] on button "Log In" at bounding box center [475, 222] width 40 height 18
